Goal: Transaction & Acquisition: Purchase product/service

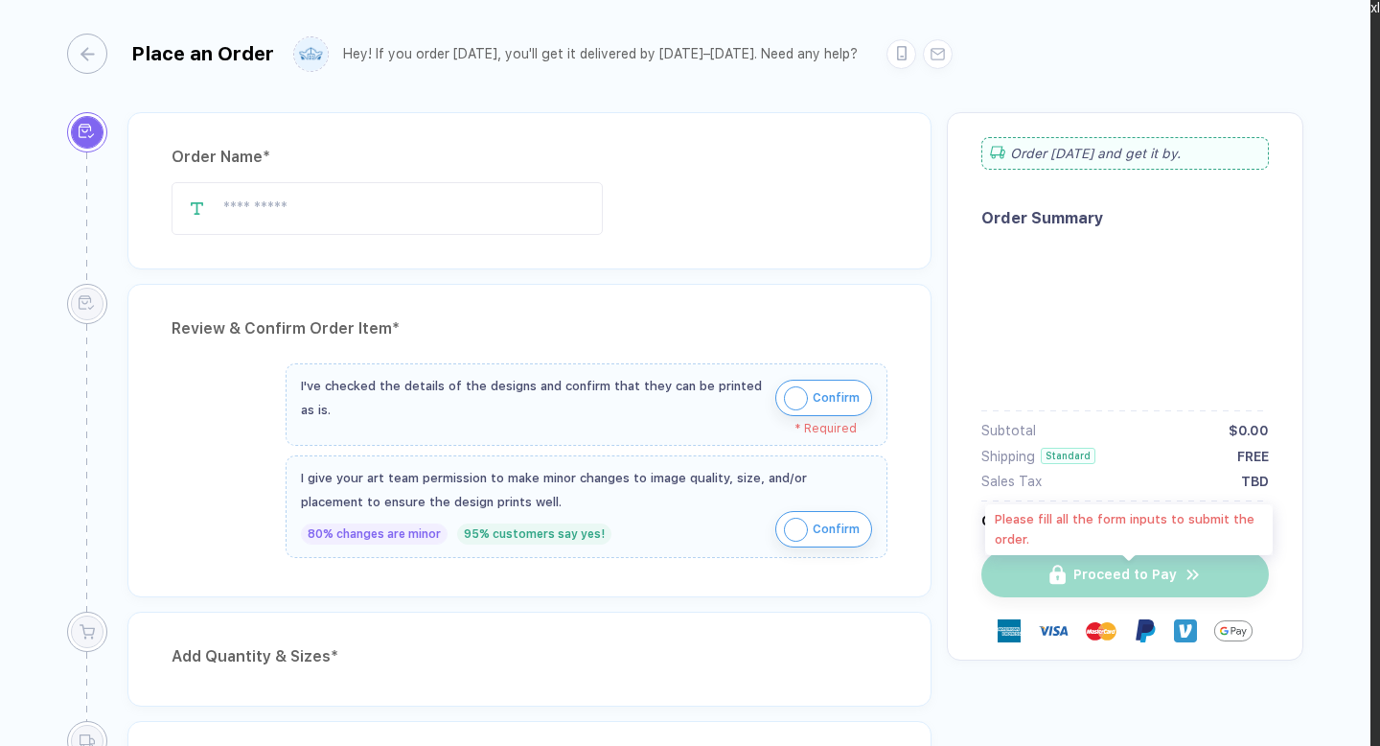
type input "**********"
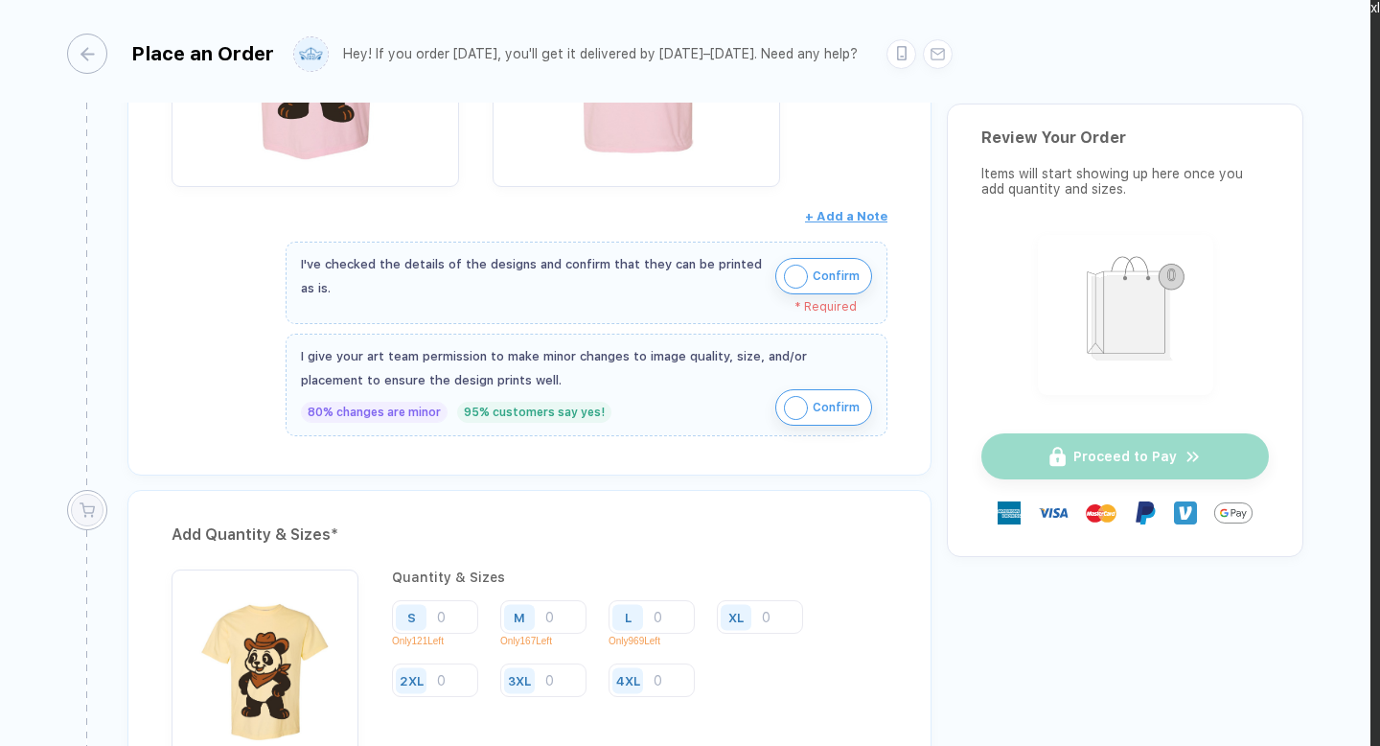
scroll to position [1002, 0]
click at [803, 270] on img "button" at bounding box center [796, 274] width 24 height 24
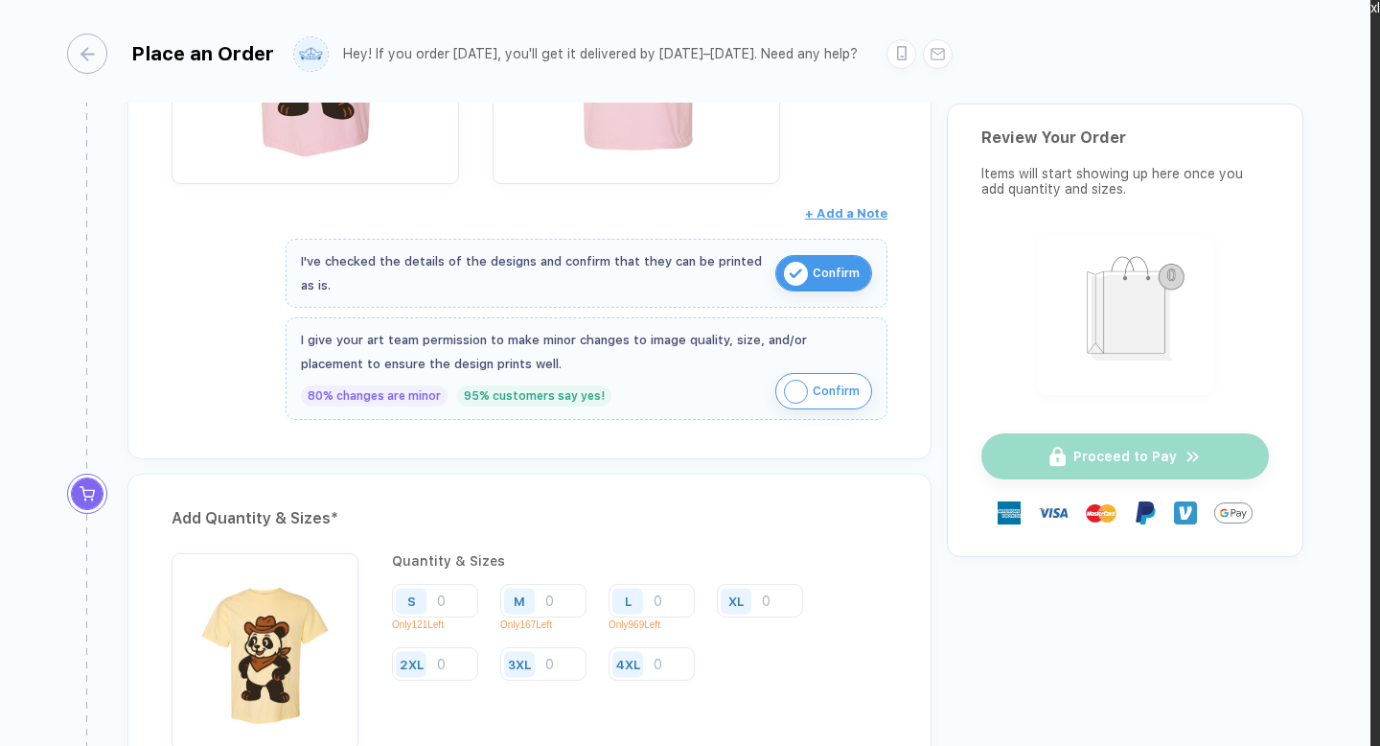
click at [796, 388] on img "button" at bounding box center [796, 391] width 24 height 24
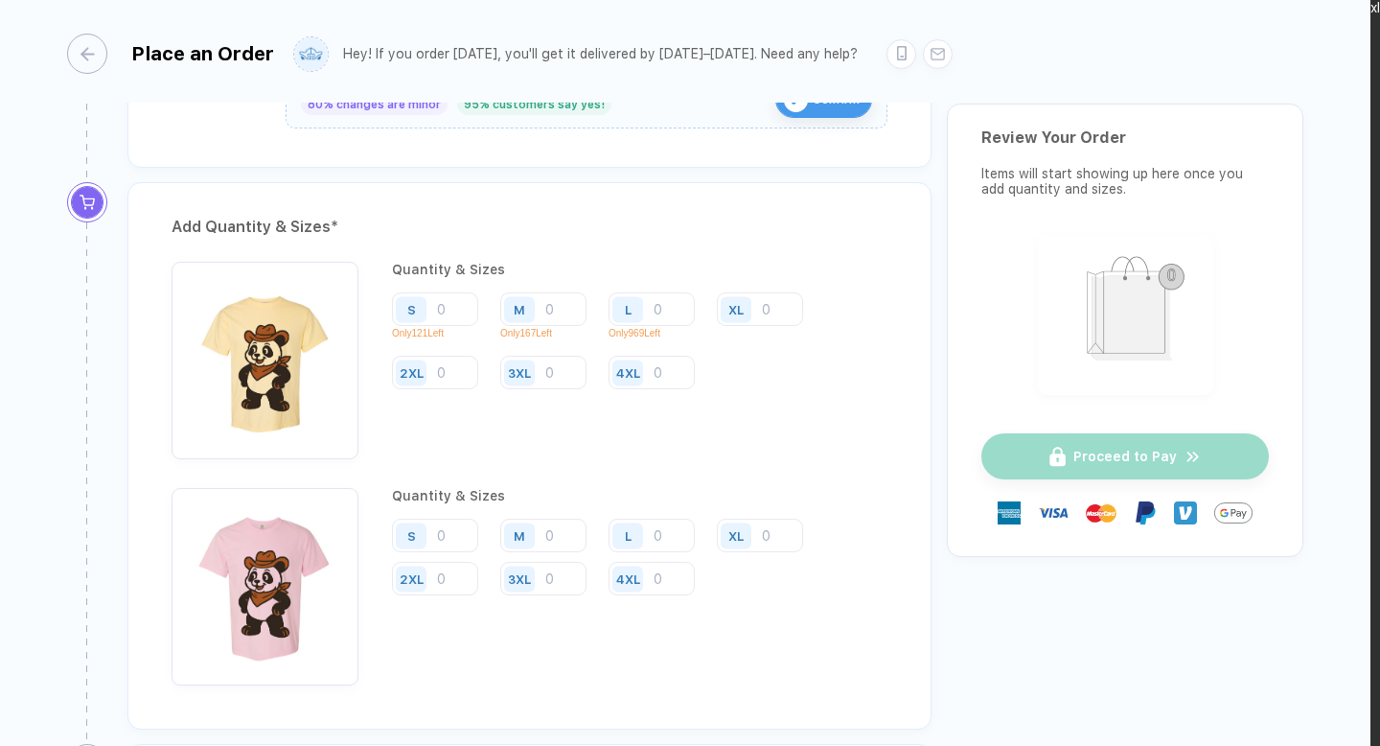
scroll to position [1365, 0]
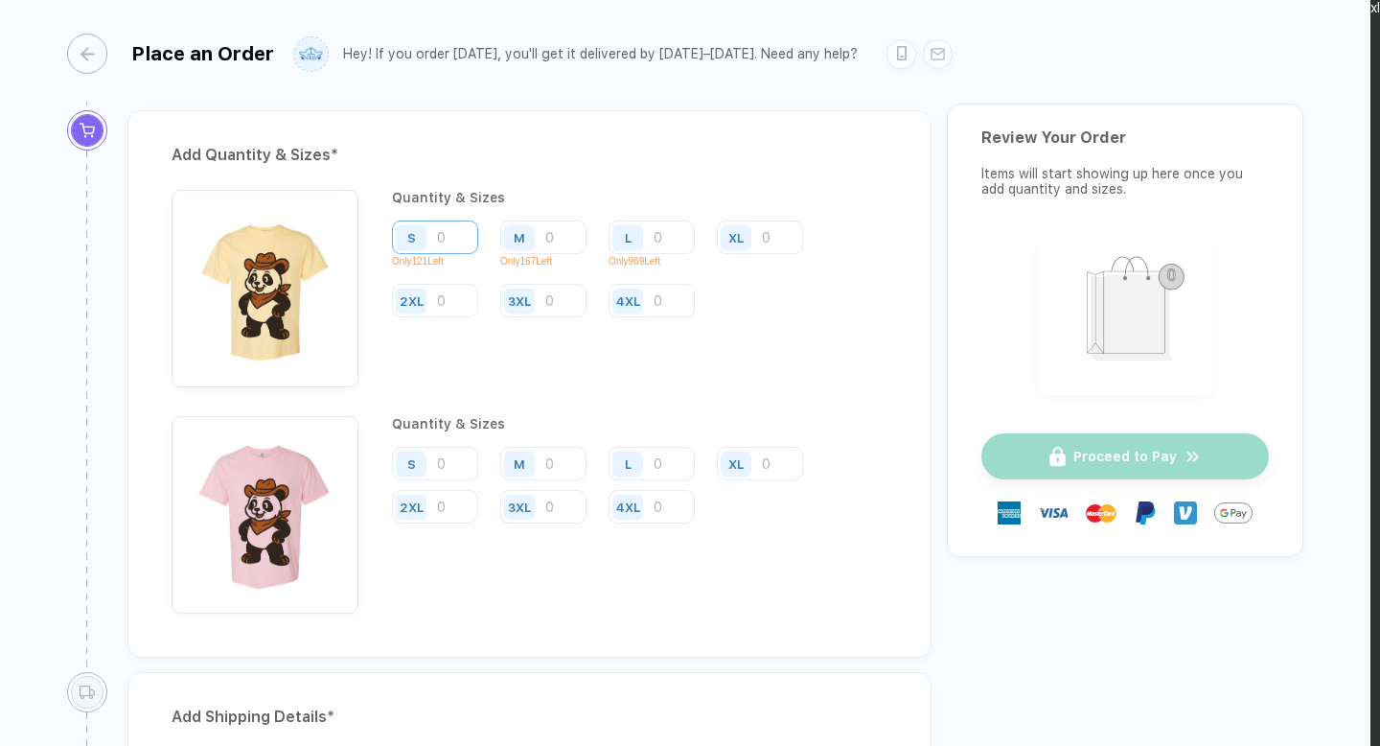
click at [450, 237] on input "number" at bounding box center [435, 237] width 86 height 34
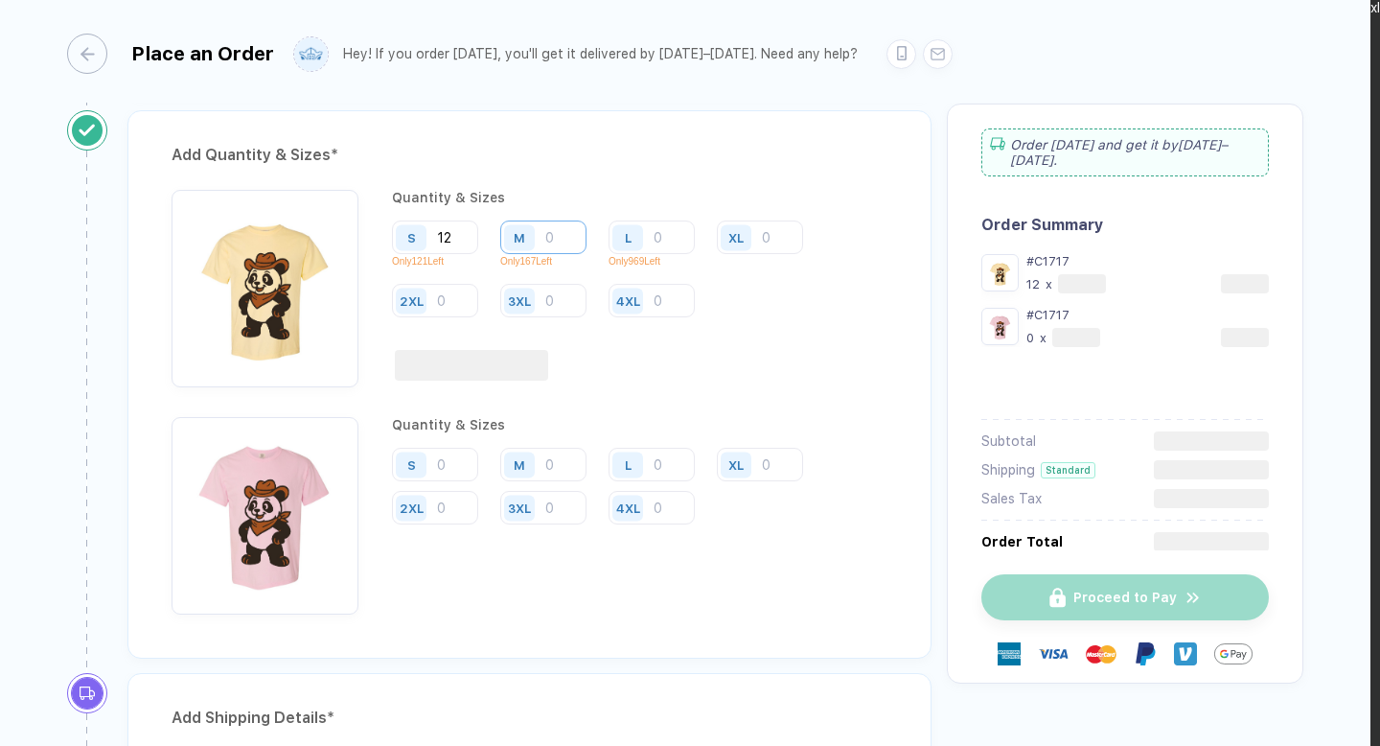
type input "12"
click at [552, 231] on input "number" at bounding box center [543, 237] width 86 height 34
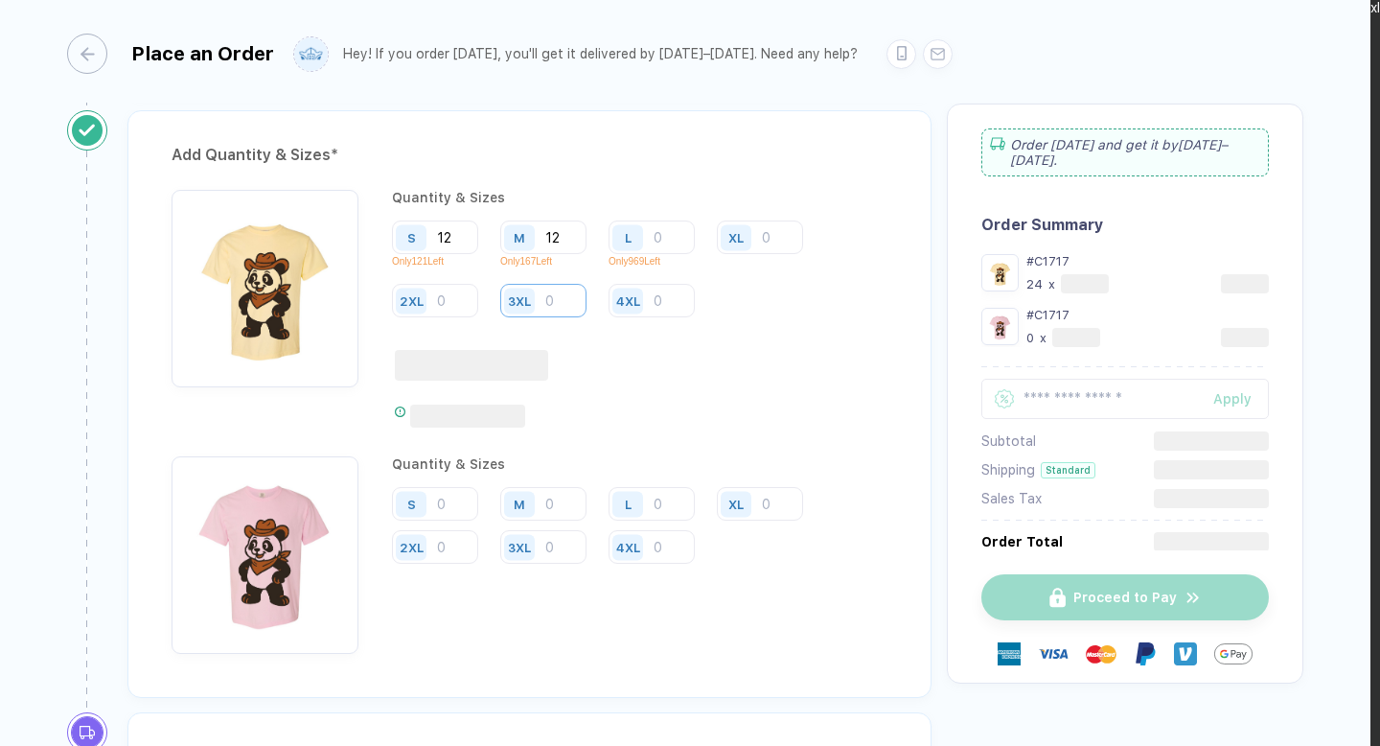
type input "12"
click at [562, 298] on input "number" at bounding box center [543, 301] width 86 height 34
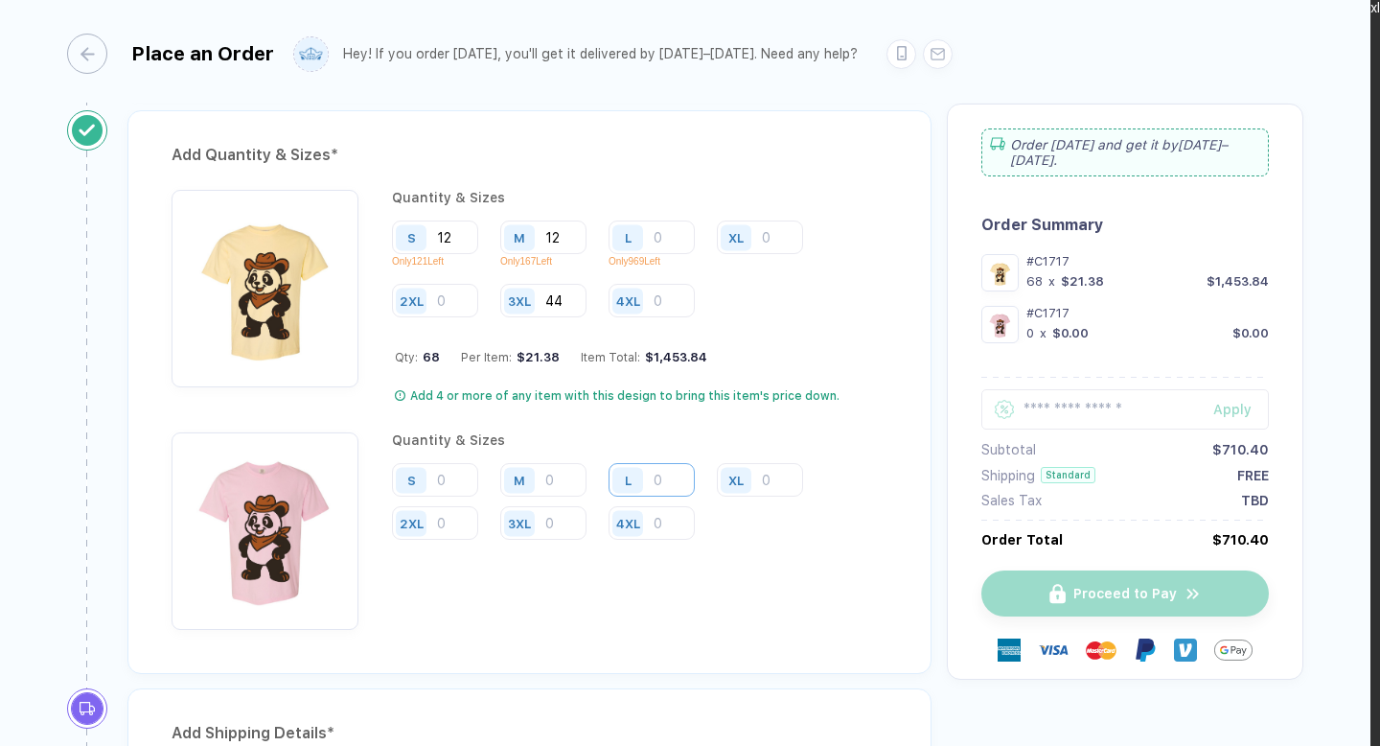
type input "44"
click at [668, 511] on input "number" at bounding box center [651, 523] width 86 height 34
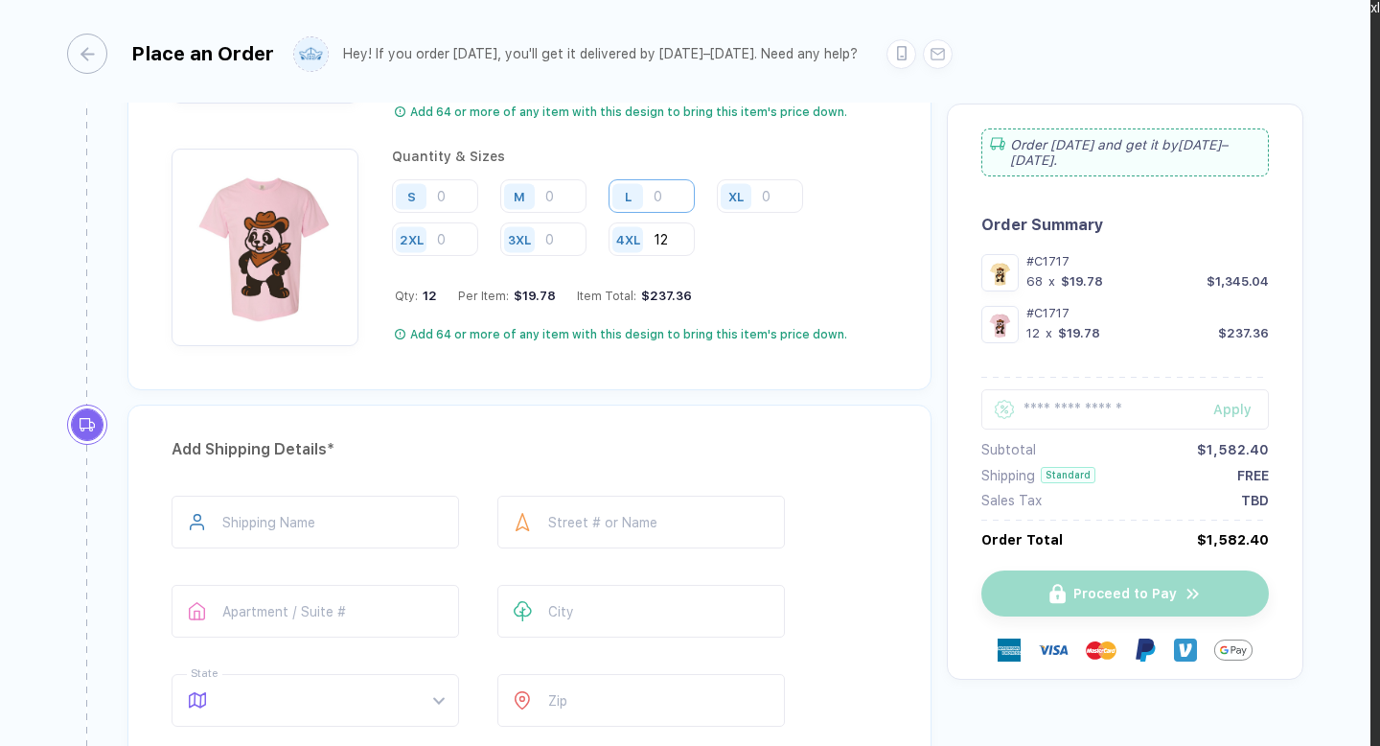
scroll to position [1636, 0]
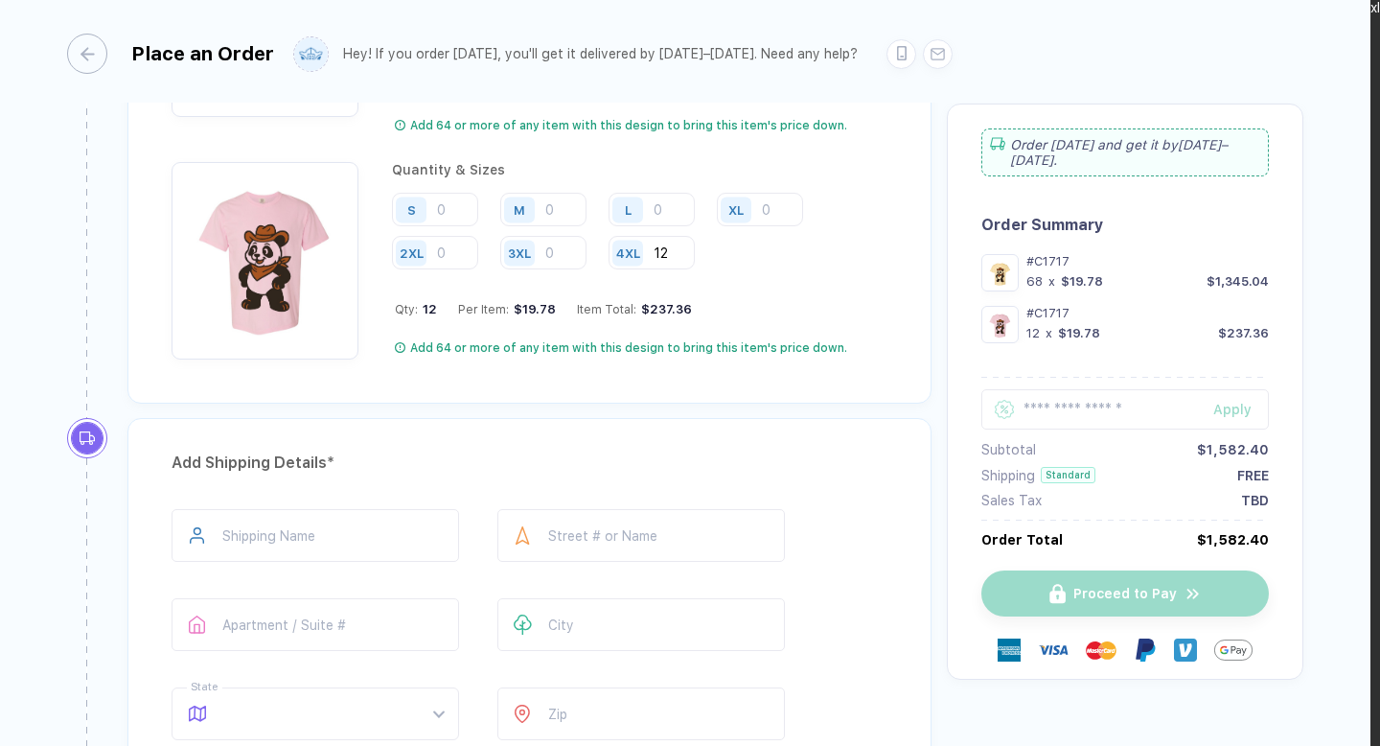
type input "12"
